Goal: Transaction & Acquisition: Obtain resource

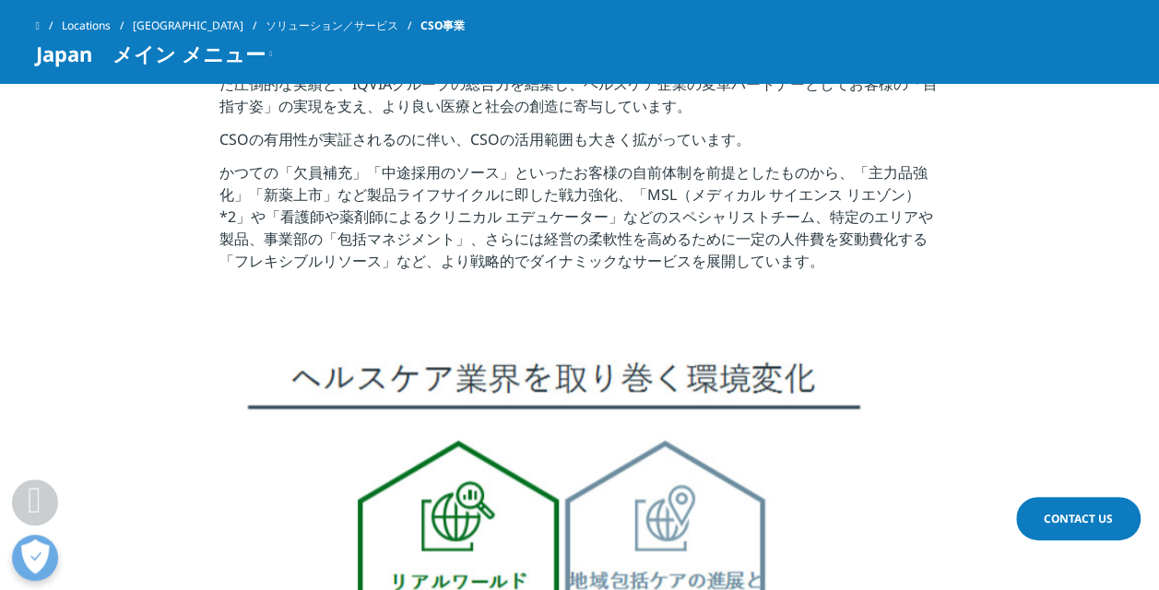
scroll to position [922, 0]
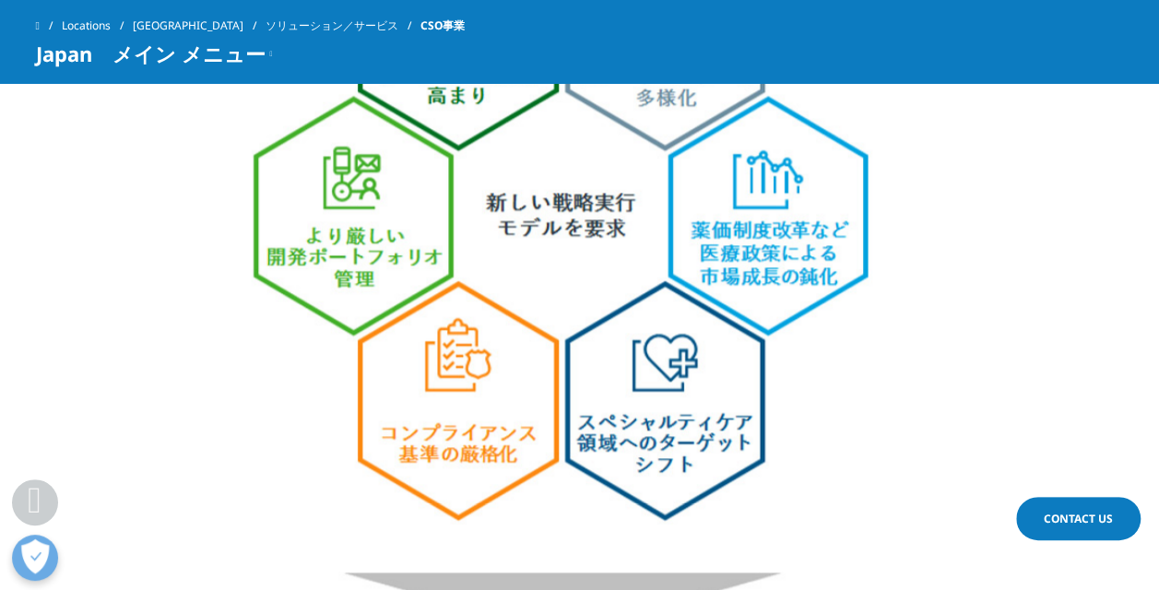
click at [680, 261] on img at bounding box center [580, 580] width 848 height 1561
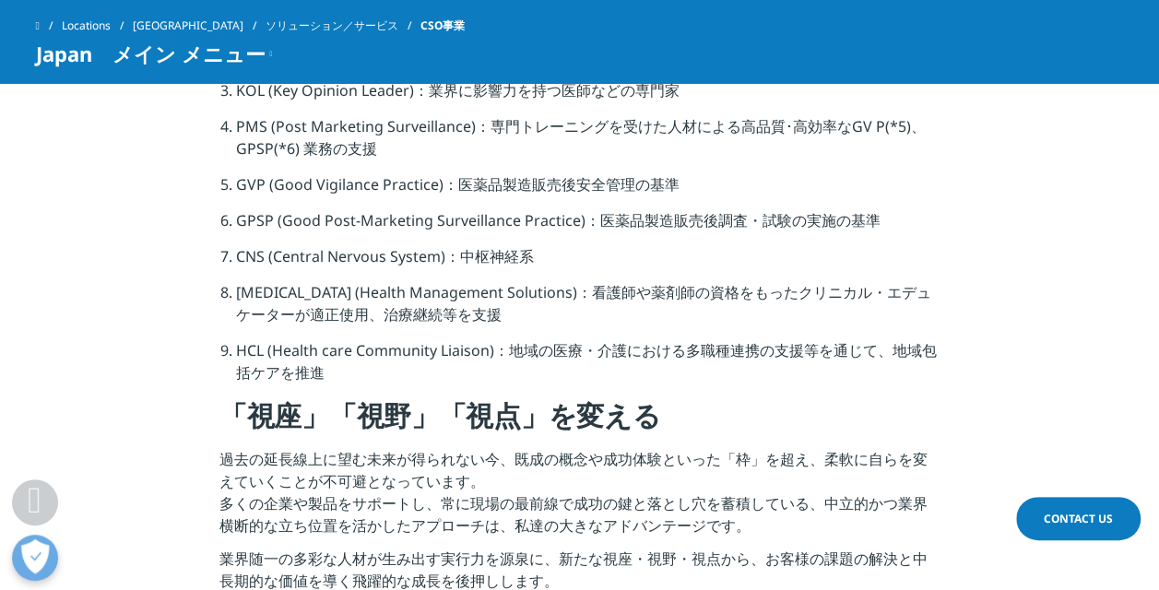
scroll to position [2950, 0]
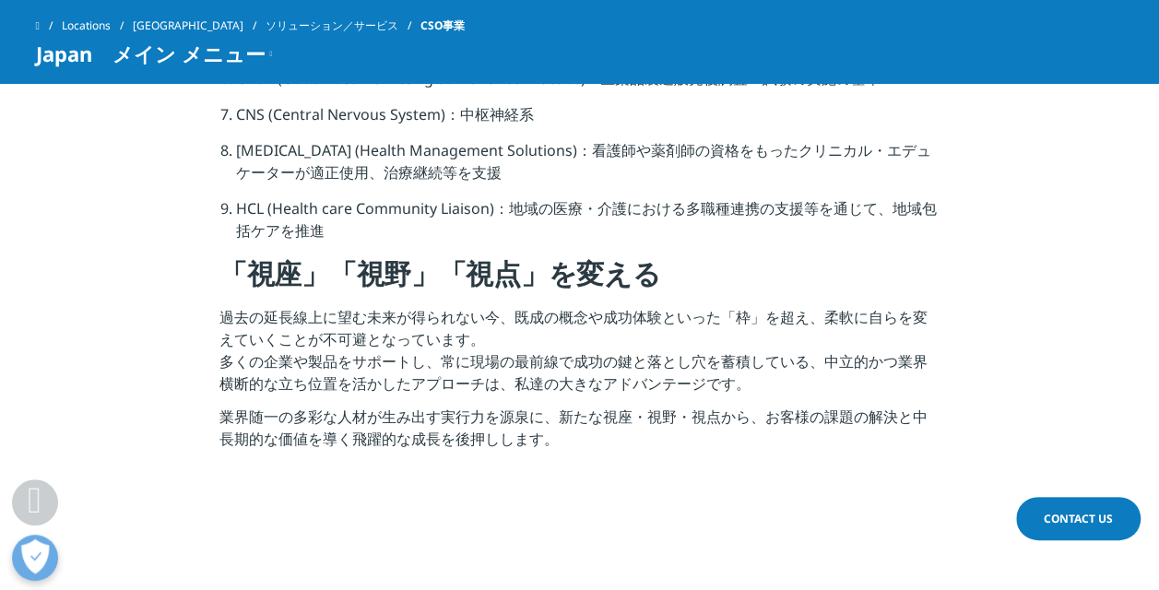
click at [359, 251] on li "HCL (Health care Community Liaison)：地域の医療・介護における多職種連携の支援等を通じて、地域包括ケアを推進" at bounding box center [587, 226] width 703 height 58
drag, startPoint x: 455, startPoint y: 305, endPoint x: 555, endPoint y: 316, distance: 100.2
click at [455, 305] on h4 "「視座」「視野」「視点」を変える" at bounding box center [579, 280] width 720 height 51
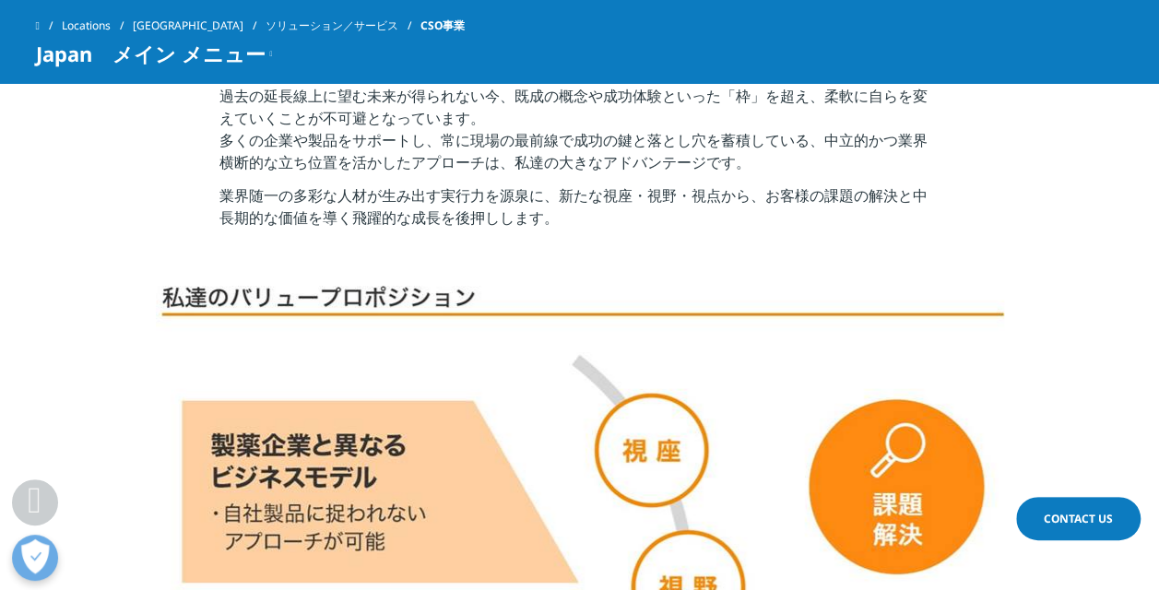
scroll to position [3411, 0]
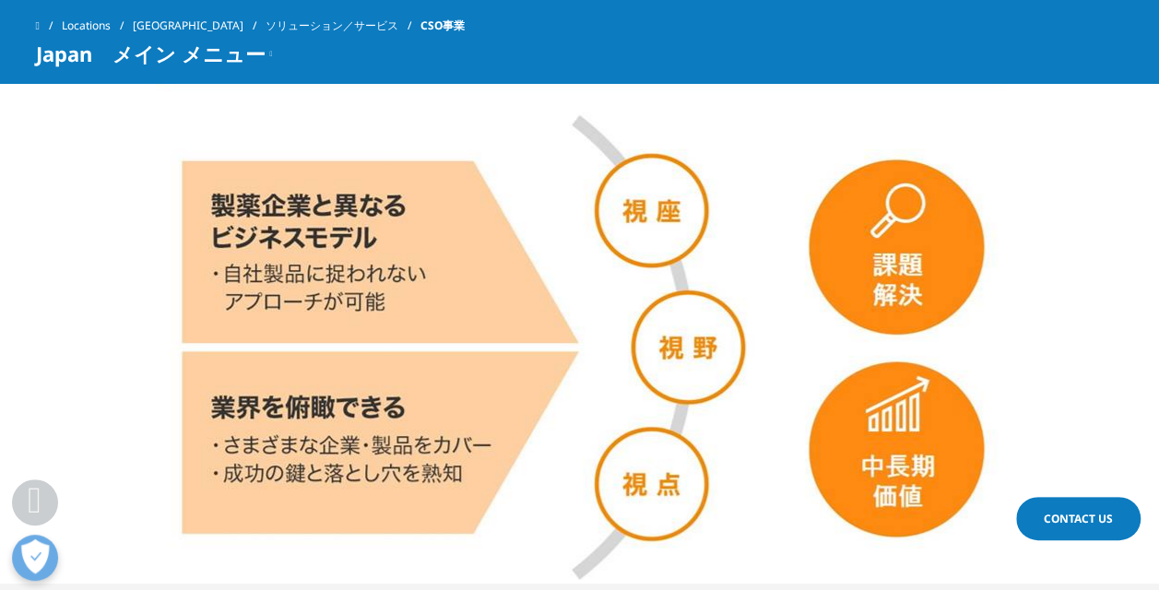
click at [772, 299] on img at bounding box center [580, 313] width 848 height 534
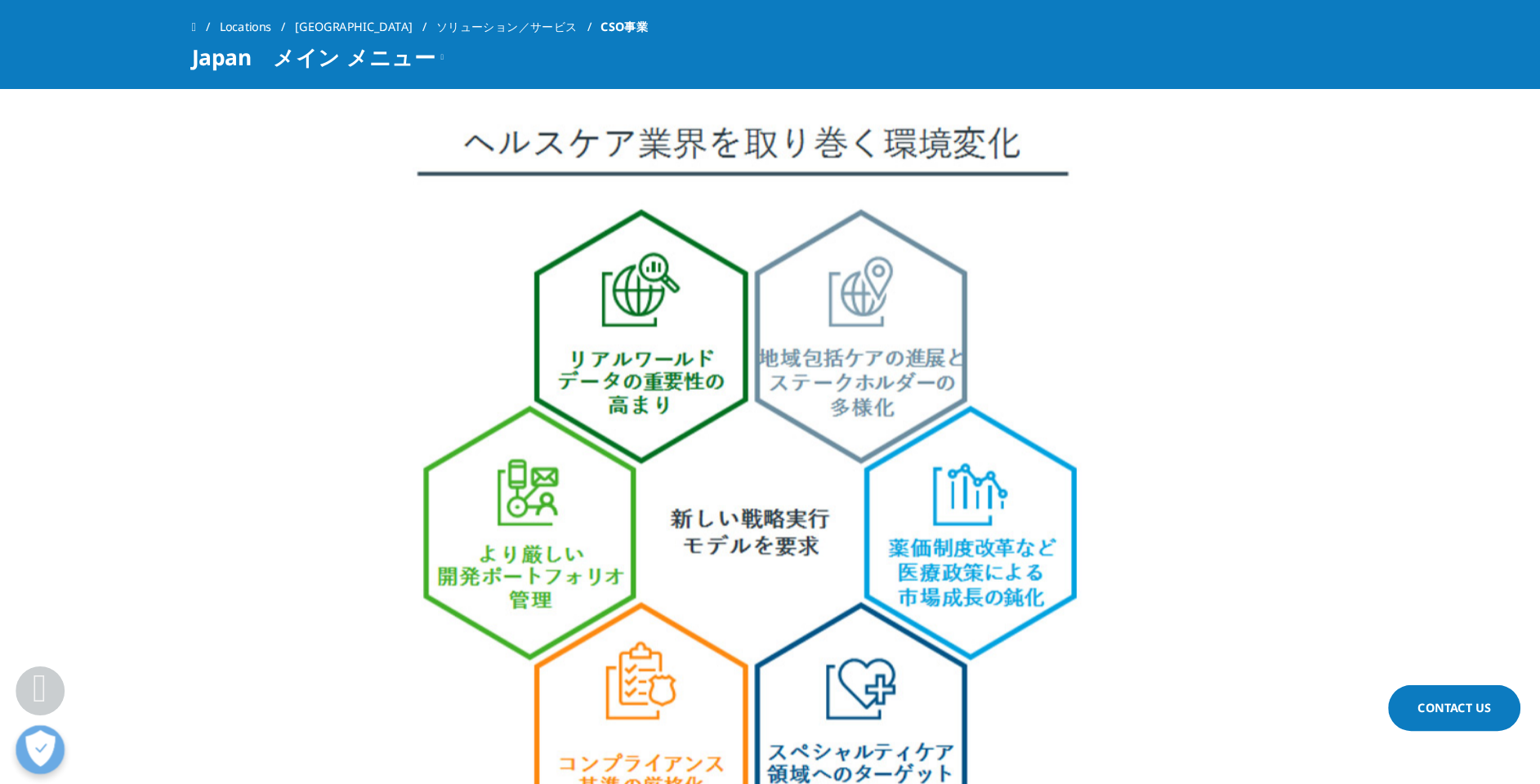
scroll to position [980, 0]
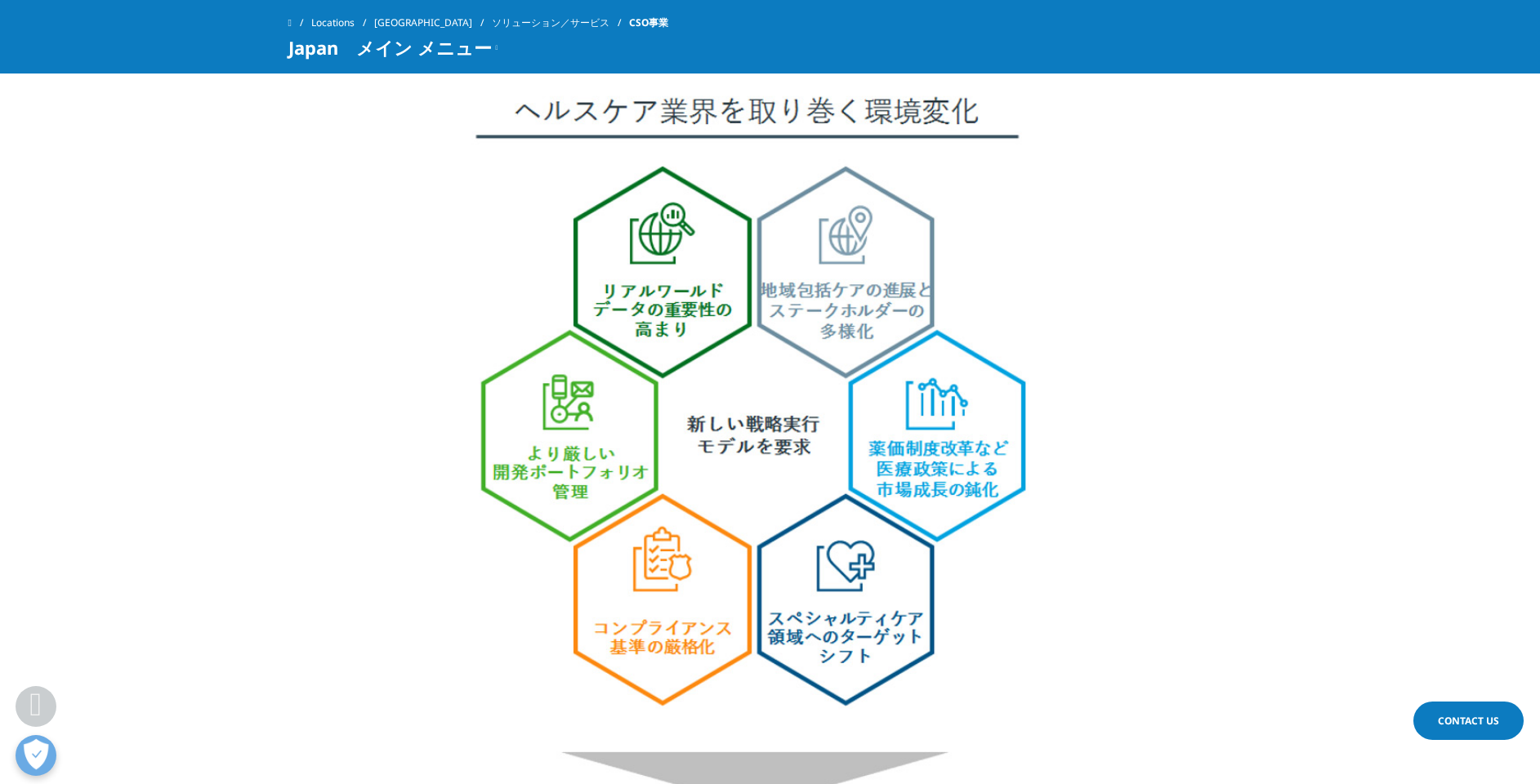
drag, startPoint x: 1278, startPoint y: 5, endPoint x: -5, endPoint y: 465, distance: 1363.0
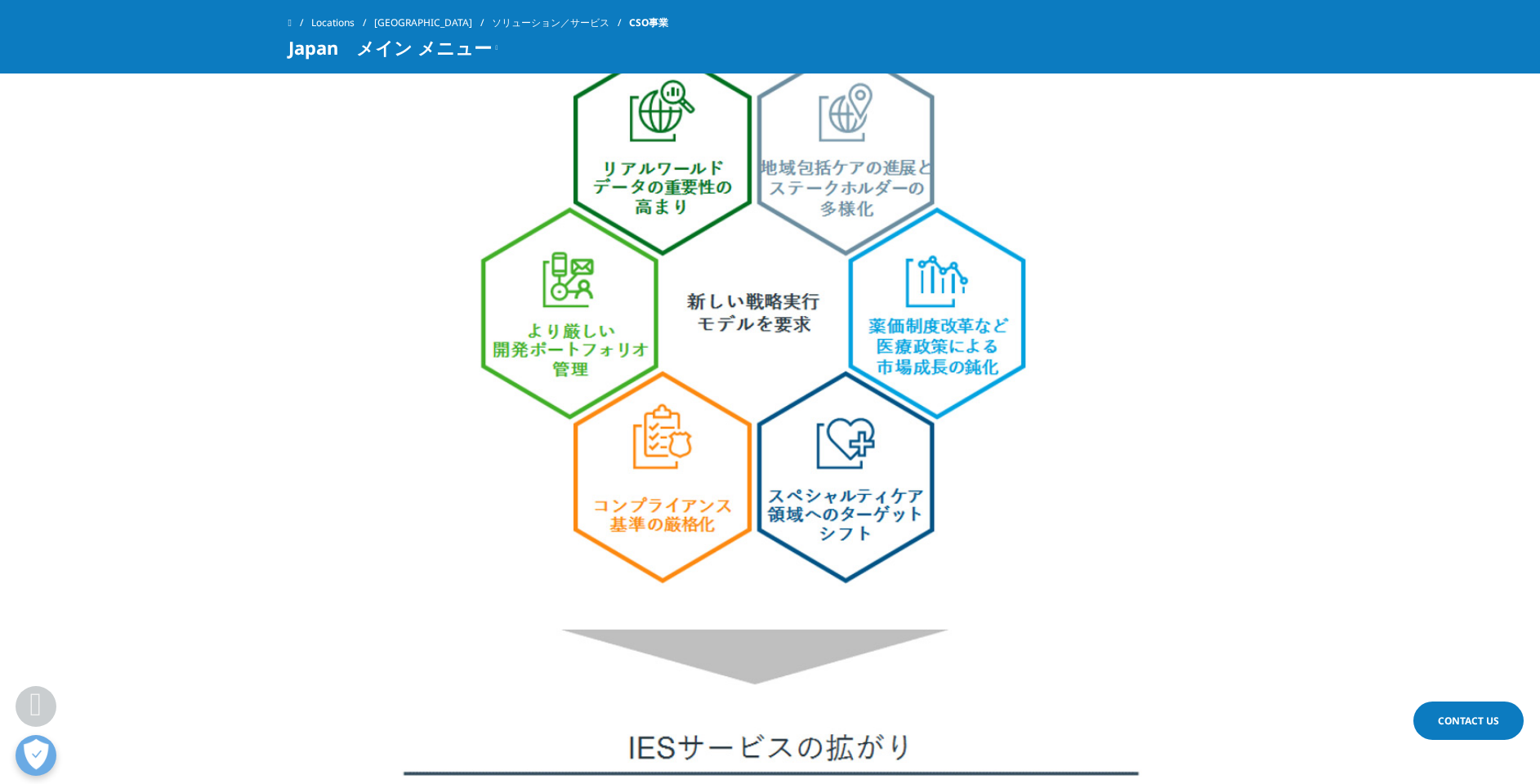
click at [1026, 516] on section at bounding box center [770, 638] width 1540 height 1386
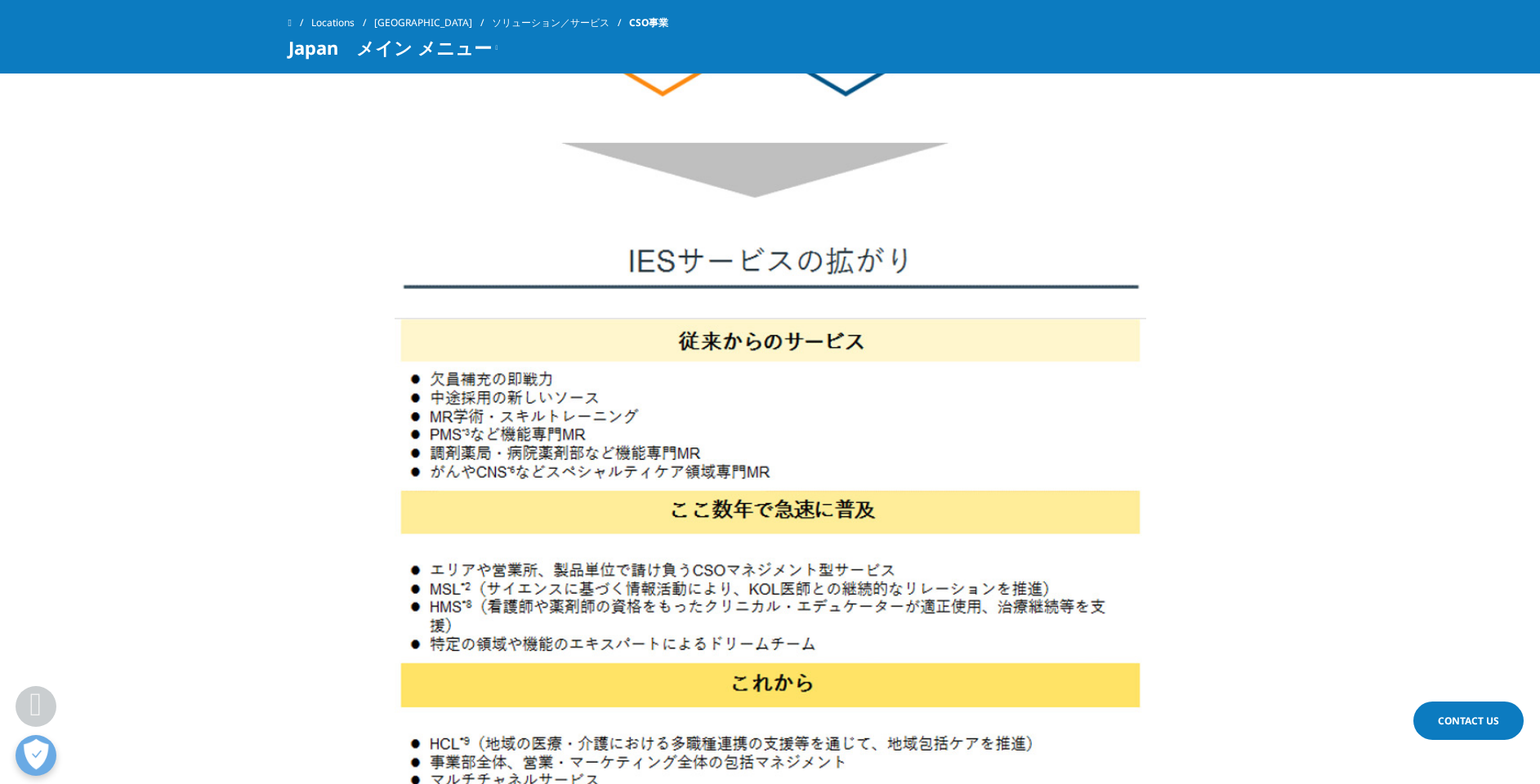
scroll to position [1715, 0]
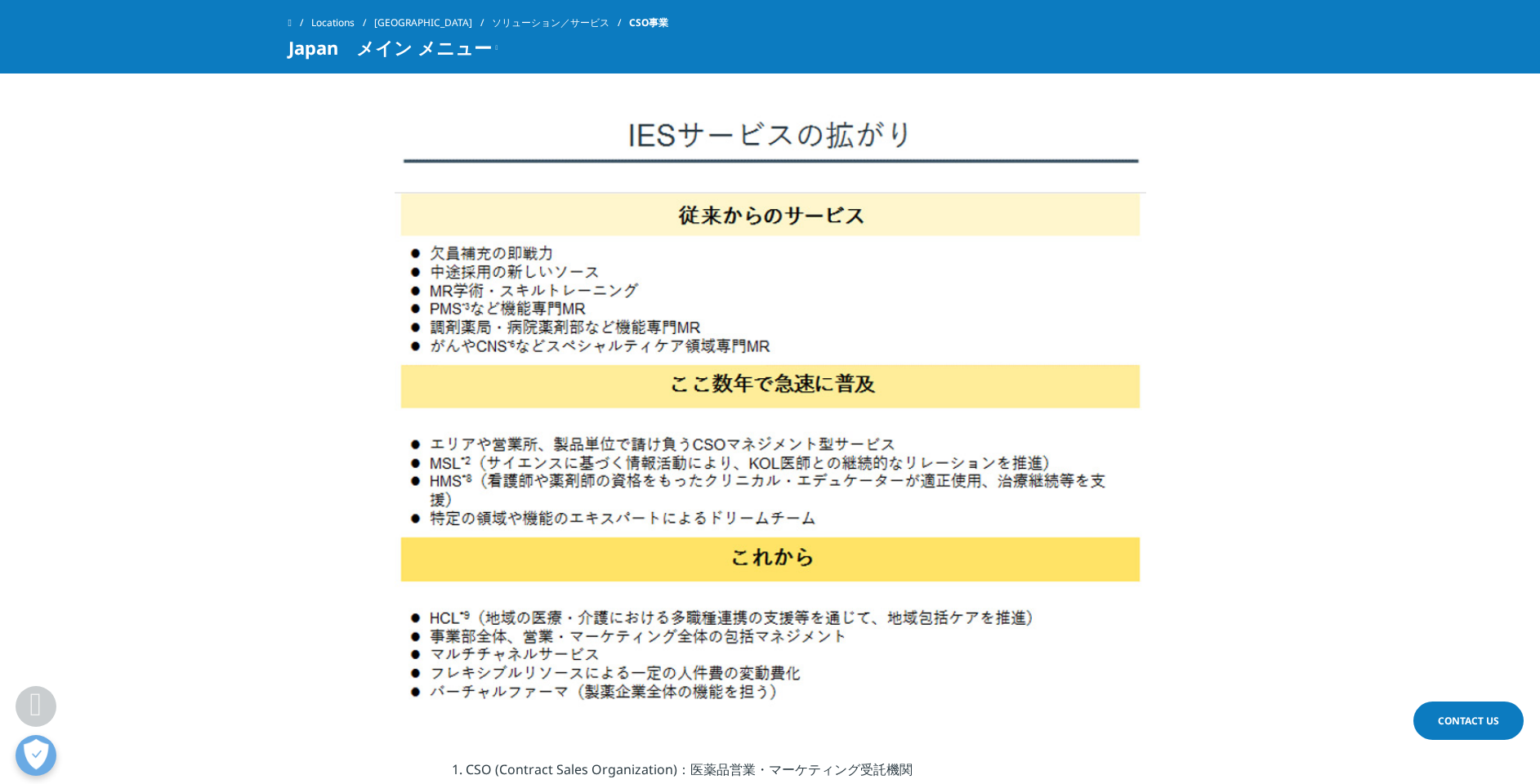
click at [1026, 522] on section at bounding box center [770, 26] width 1540 height 1386
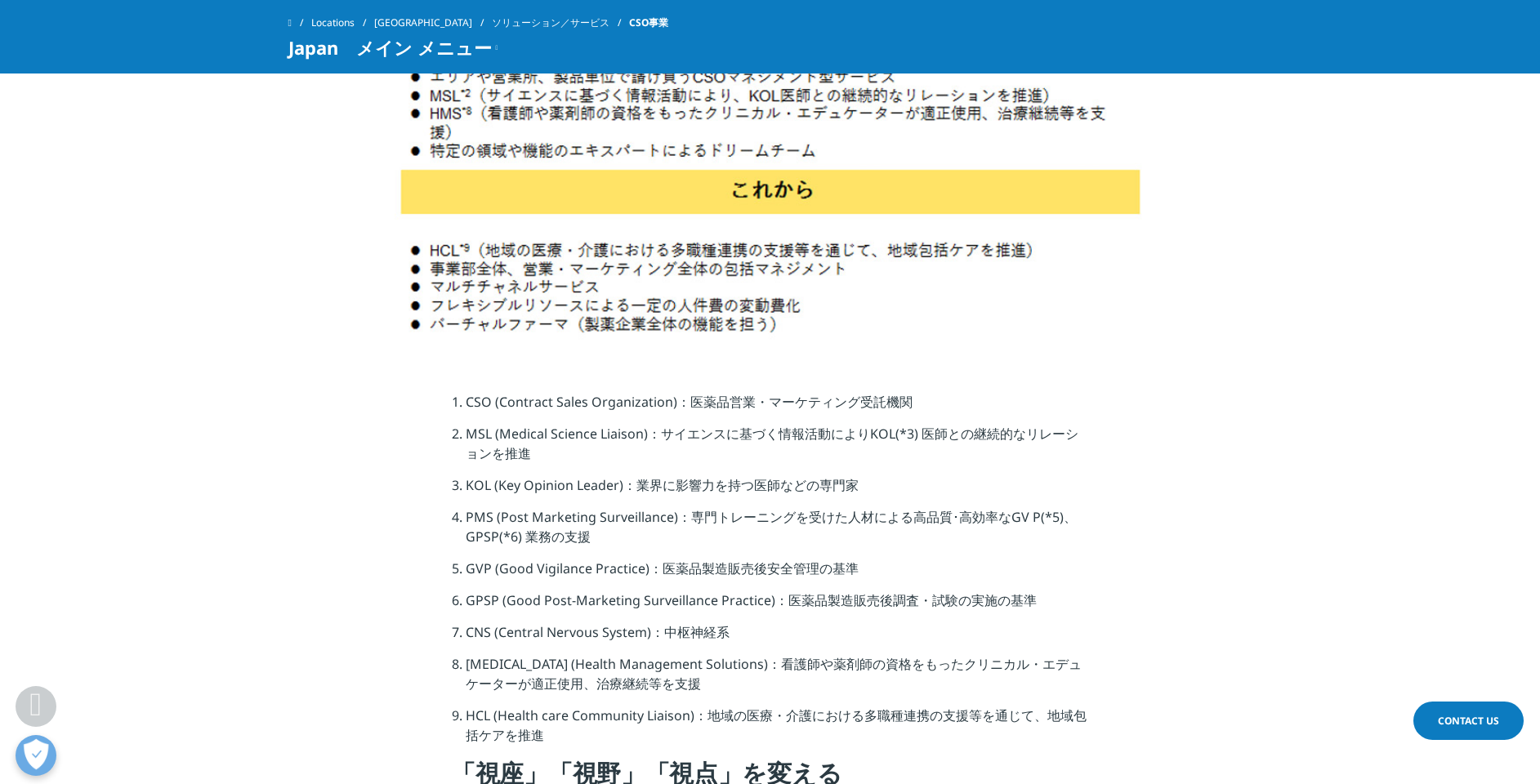
scroll to position [2327, 0]
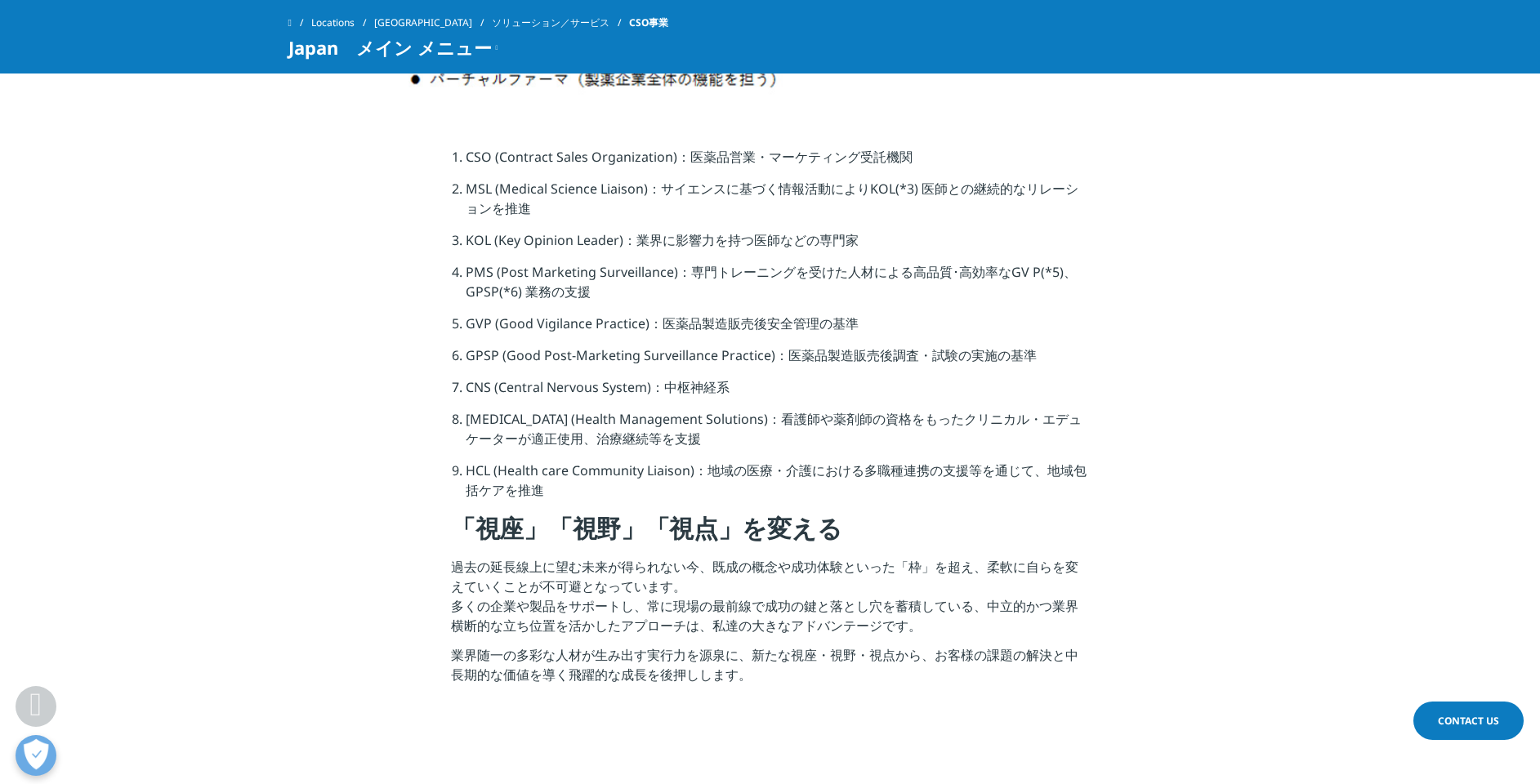
click at [685, 455] on li "HMS (Health Management Solutions)：看護師や薬剤師の資格をもったクリニカル・エデュケーターが適正使用、治療継続等を支援" at bounding box center [776, 435] width 623 height 51
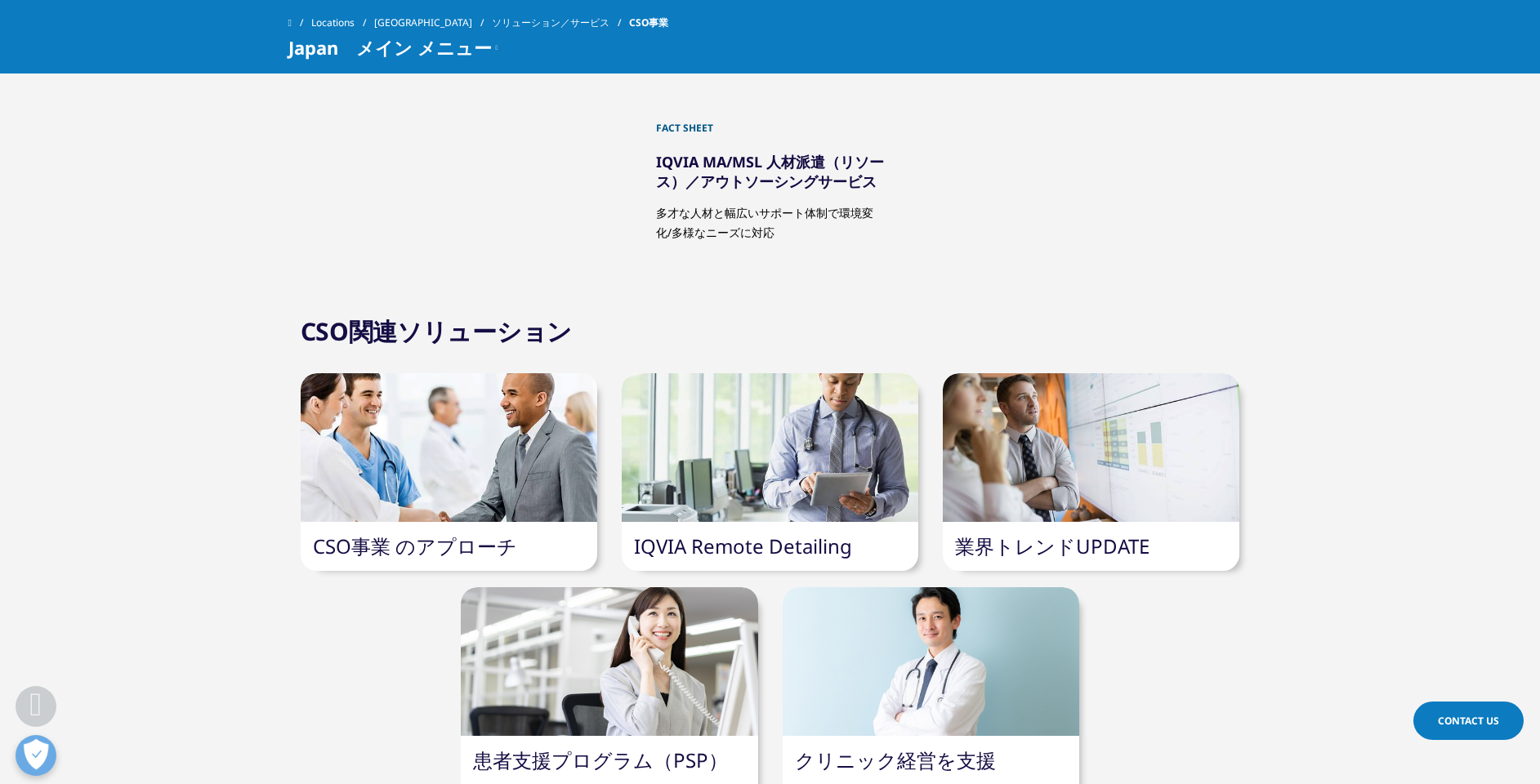
scroll to position [3552, 0]
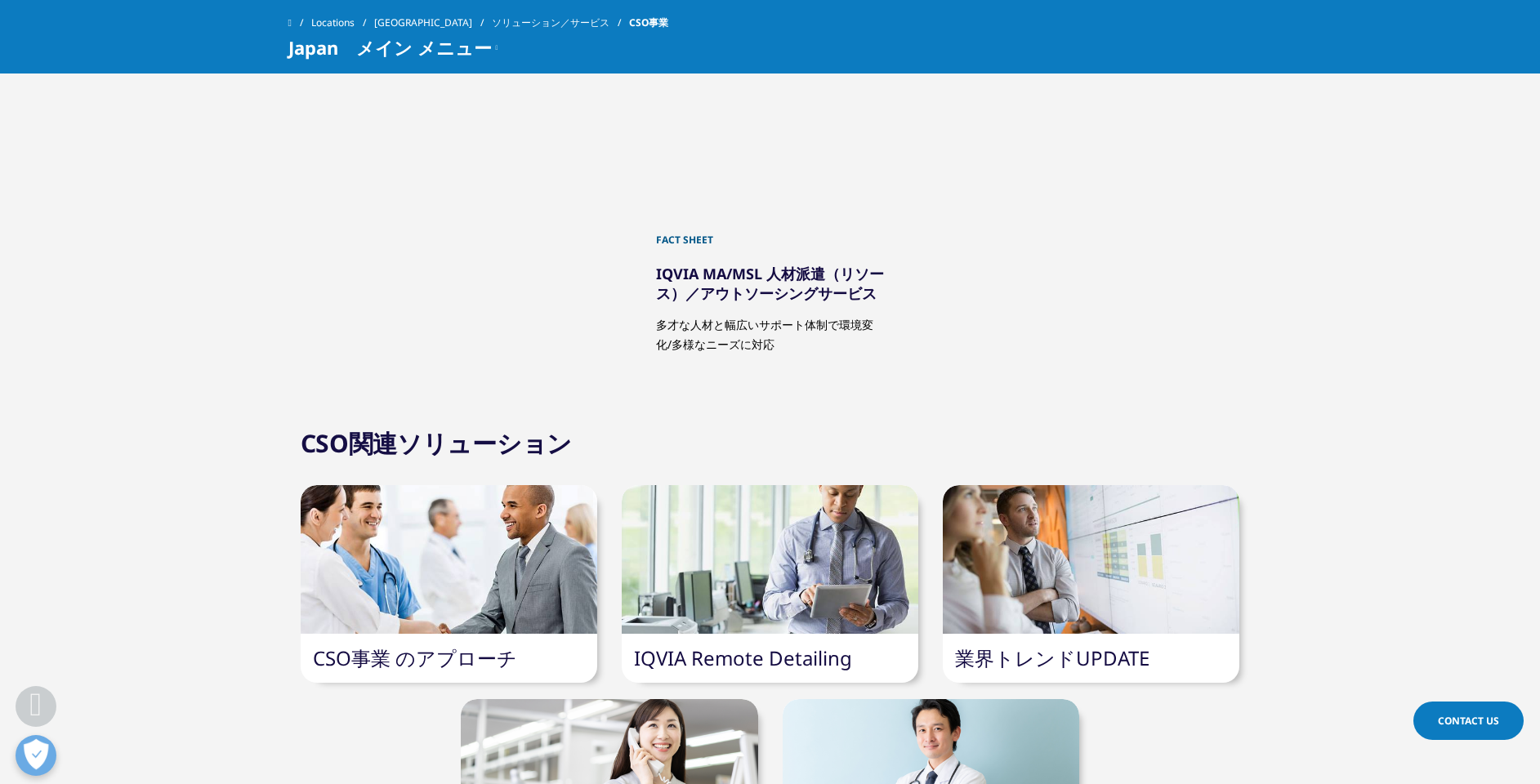
click at [800, 291] on link "IQVIA MA/MSL 人材派遣（リソース）／アウトソーシングサービス" at bounding box center [769, 283] width 228 height 39
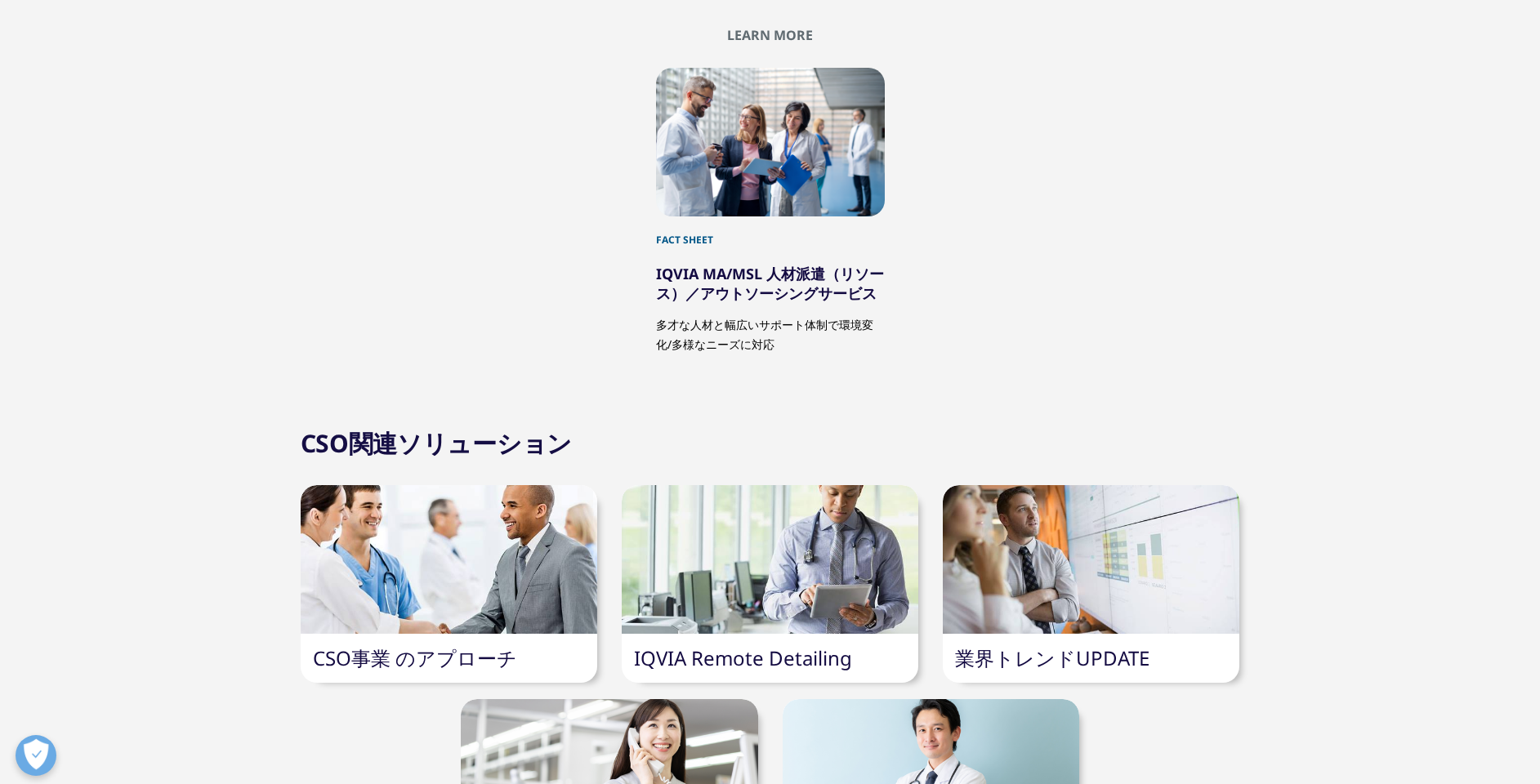
scroll to position [3552, 0]
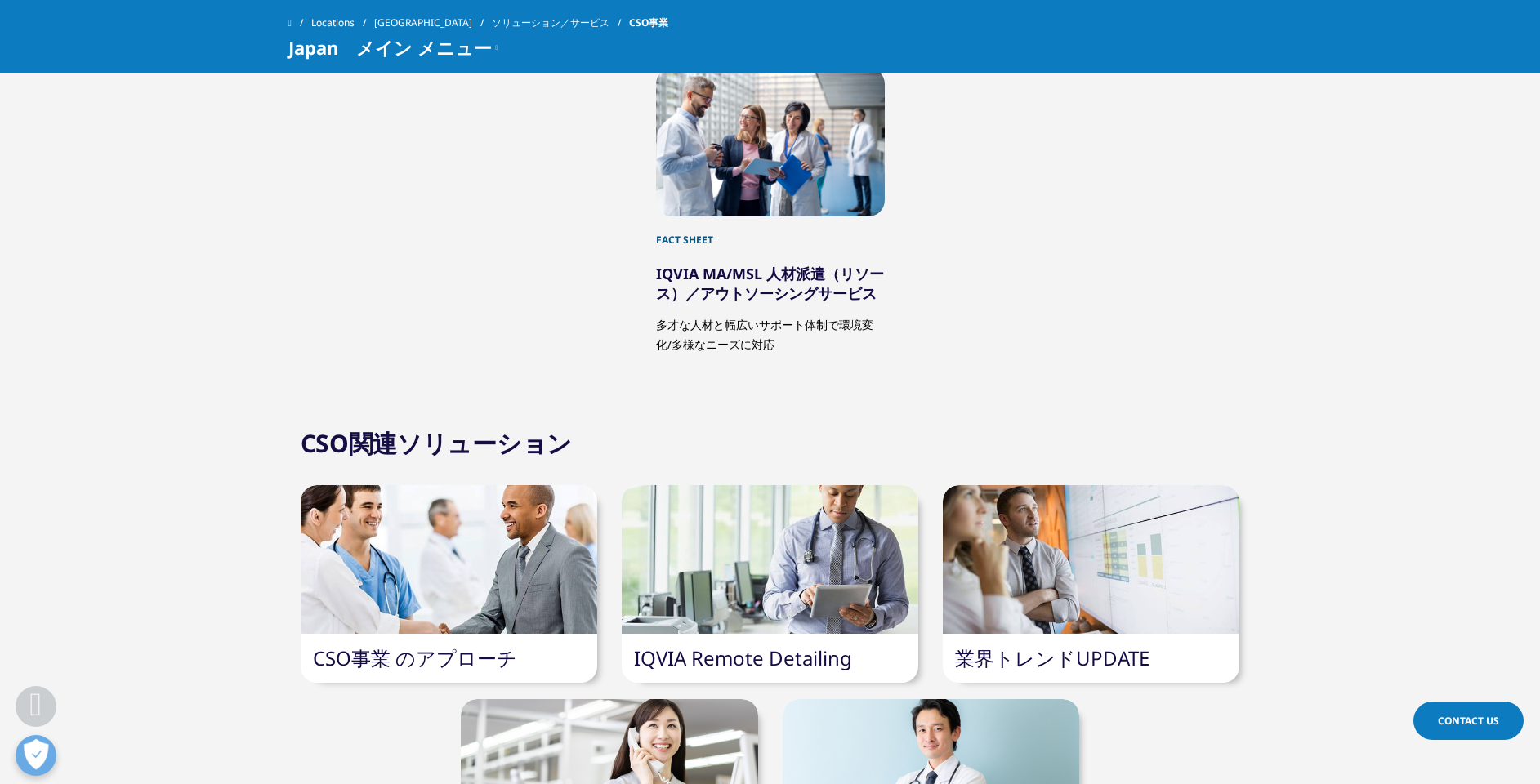
click at [785, 286] on link "IQVIA MA/MSL 人材派遣（リソース）／アウトソーシングサービス" at bounding box center [769, 283] width 228 height 39
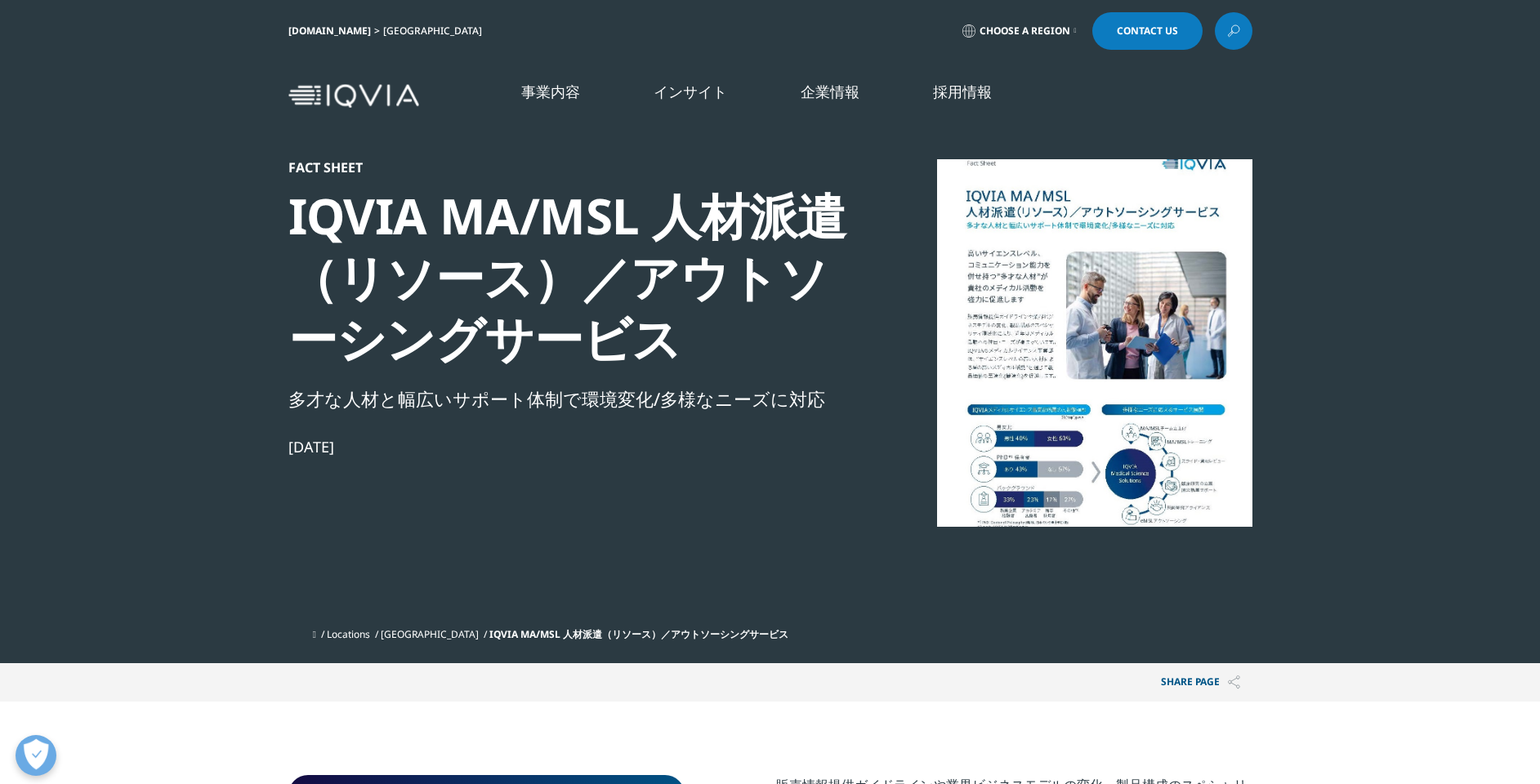
scroll to position [150, 964]
click at [1101, 337] on div at bounding box center [1094, 343] width 315 height 368
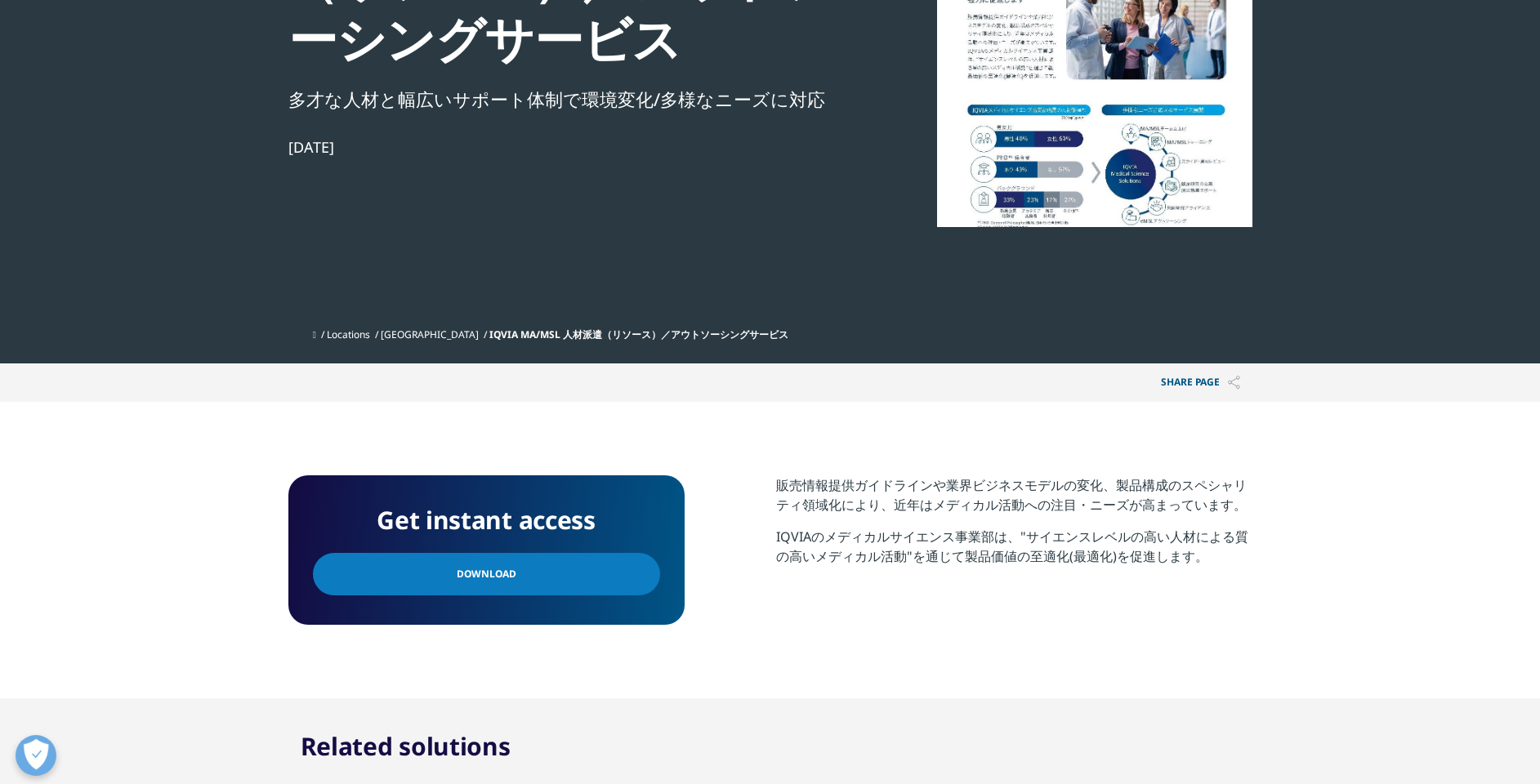
scroll to position [122, 0]
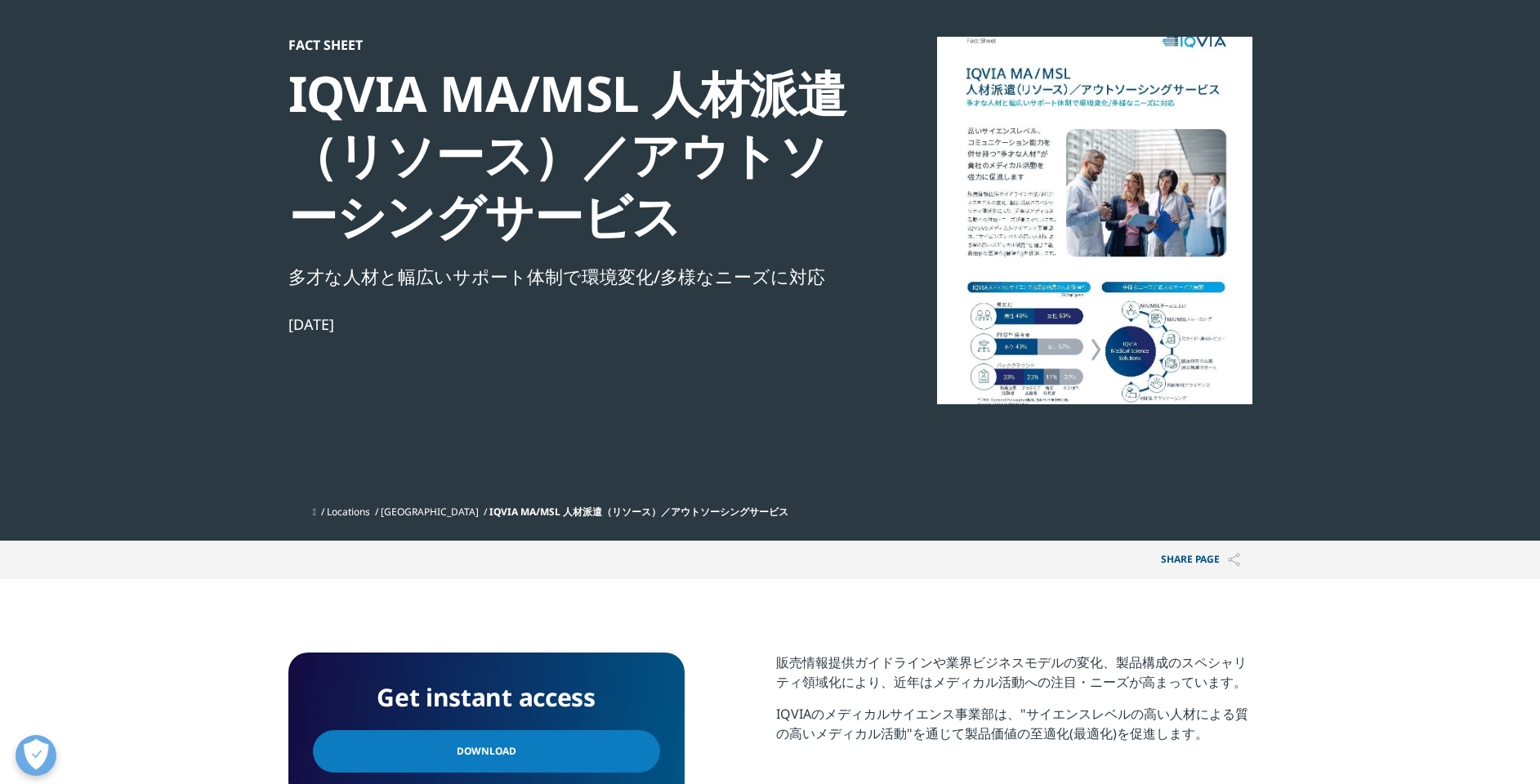
click at [1098, 285] on div at bounding box center [1094, 220] width 315 height 368
drag, startPoint x: 972, startPoint y: 40, endPoint x: 995, endPoint y: 41, distance: 23.0
click at [976, 41] on div at bounding box center [1094, 220] width 315 height 368
click at [1101, 381] on div at bounding box center [1094, 220] width 315 height 368
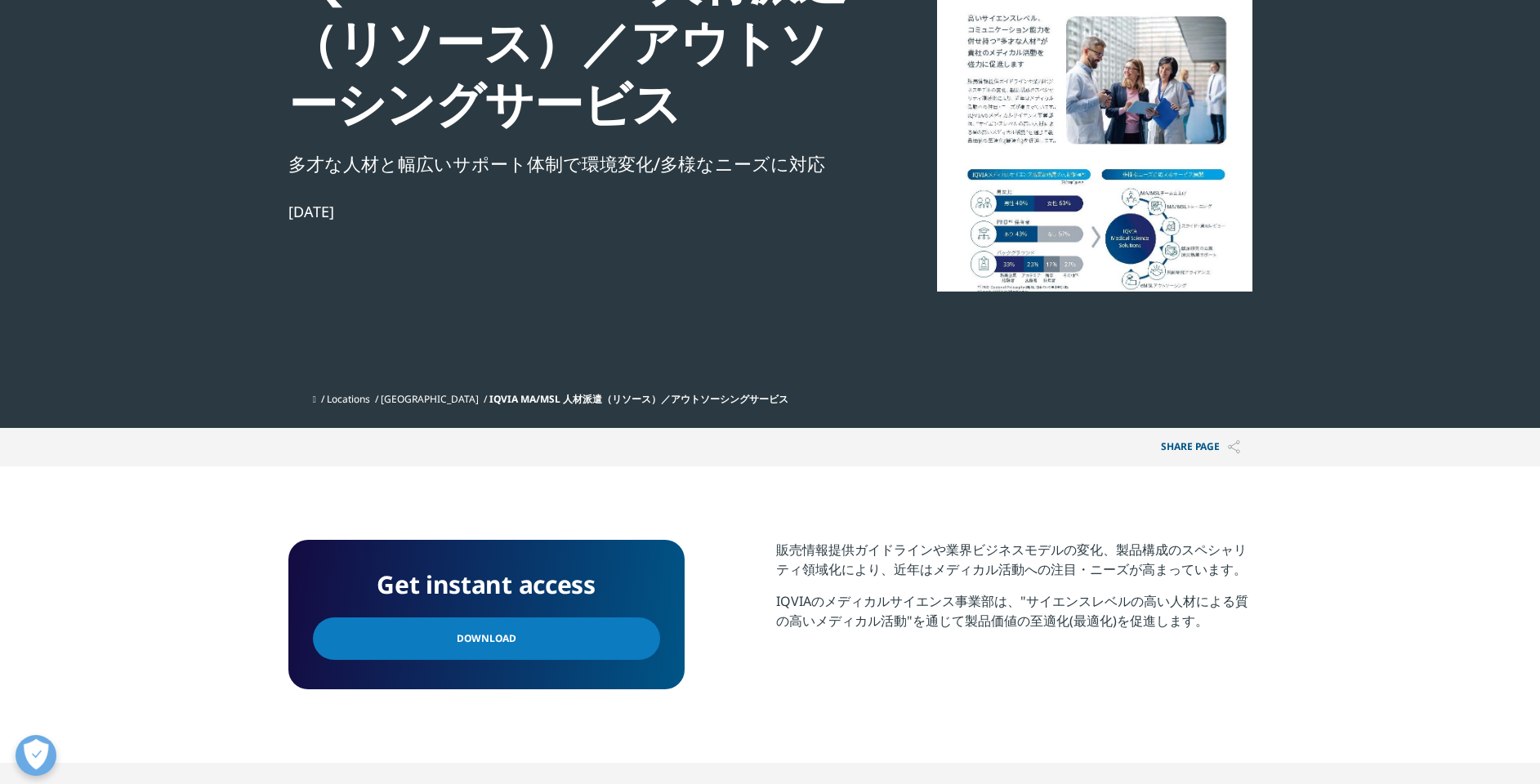
scroll to position [245, 0]
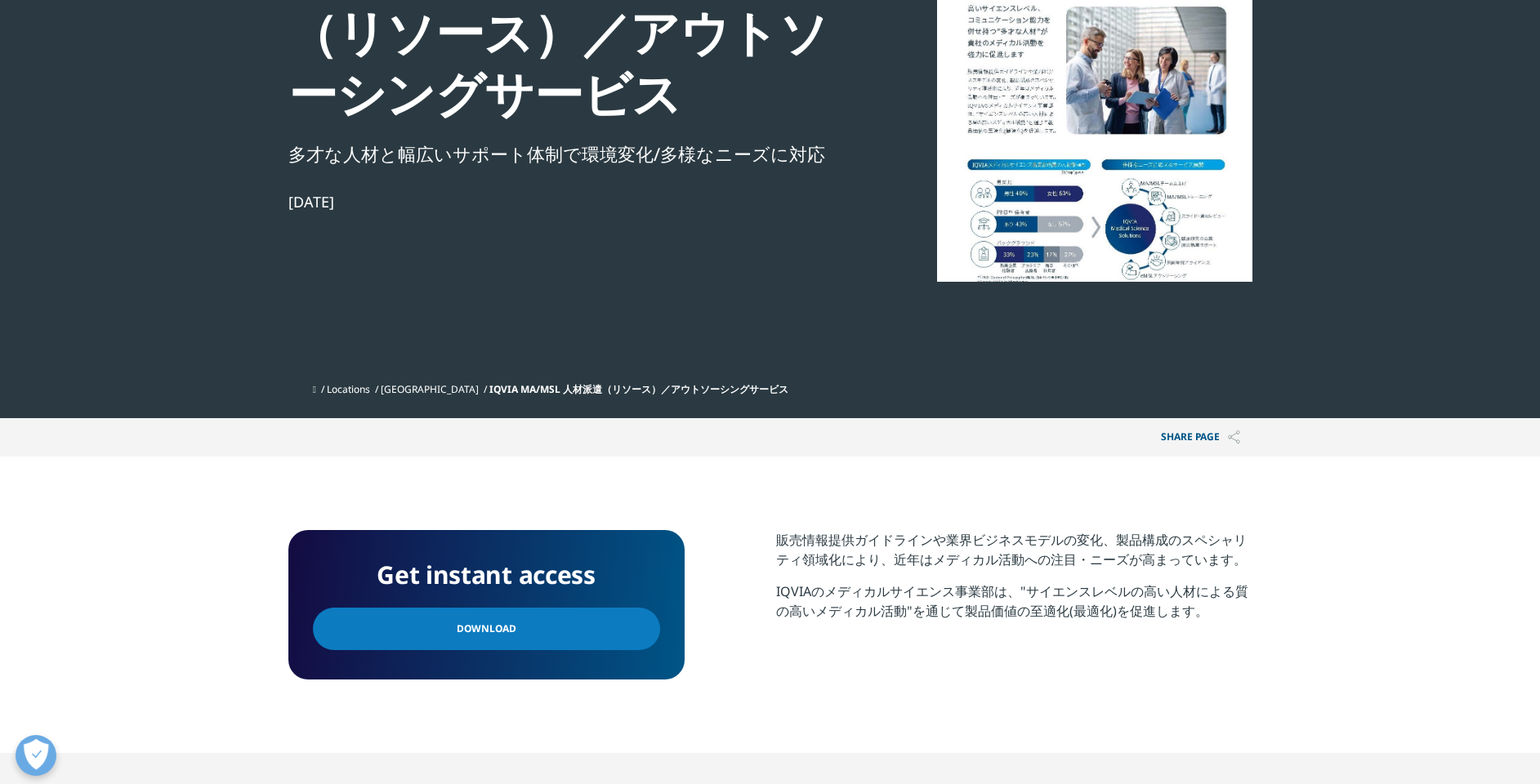
click at [574, 626] on link "Download" at bounding box center [486, 629] width 347 height 43
